Goal: Navigation & Orientation: Find specific page/section

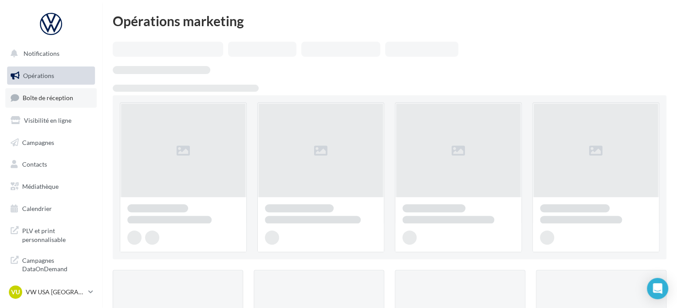
click at [36, 95] on span "Boîte de réception" at bounding box center [48, 98] width 51 height 8
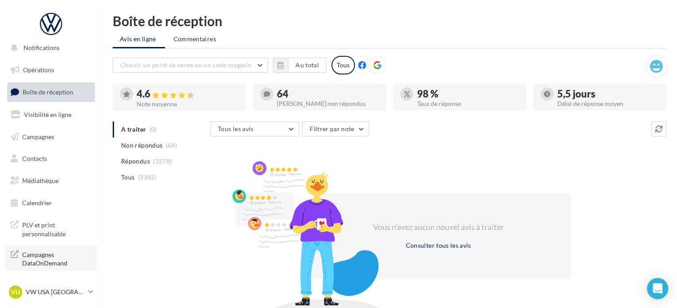
scroll to position [8, 0]
click at [62, 291] on p "VW USA [GEOGRAPHIC_DATA]" at bounding box center [55, 292] width 59 height 9
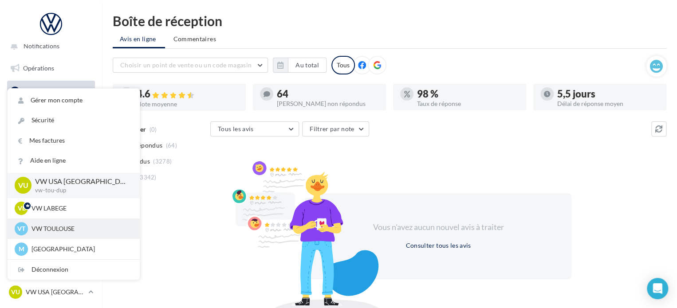
click at [73, 228] on p "VW TOULOUSE" at bounding box center [80, 228] width 98 height 9
